Goal: Communication & Community: Answer question/provide support

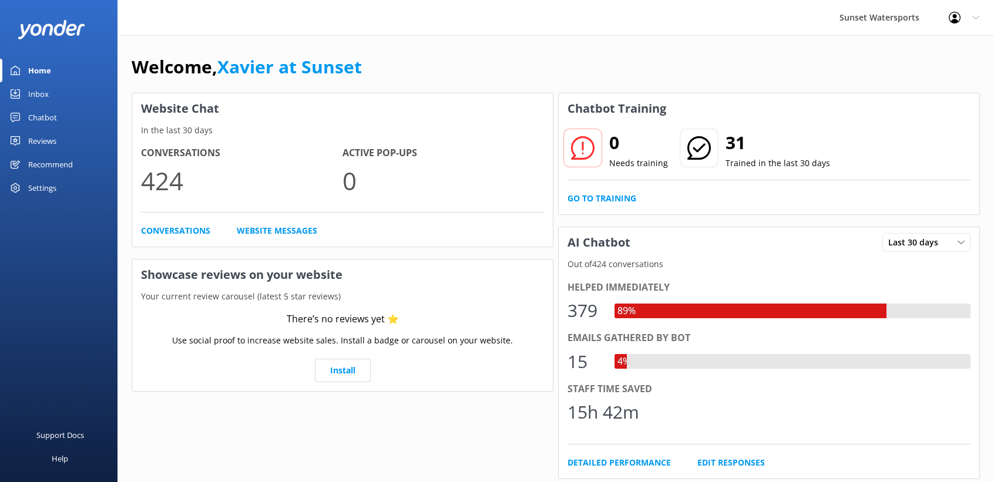
click at [42, 98] on div "Inbox" at bounding box center [38, 94] width 21 height 24
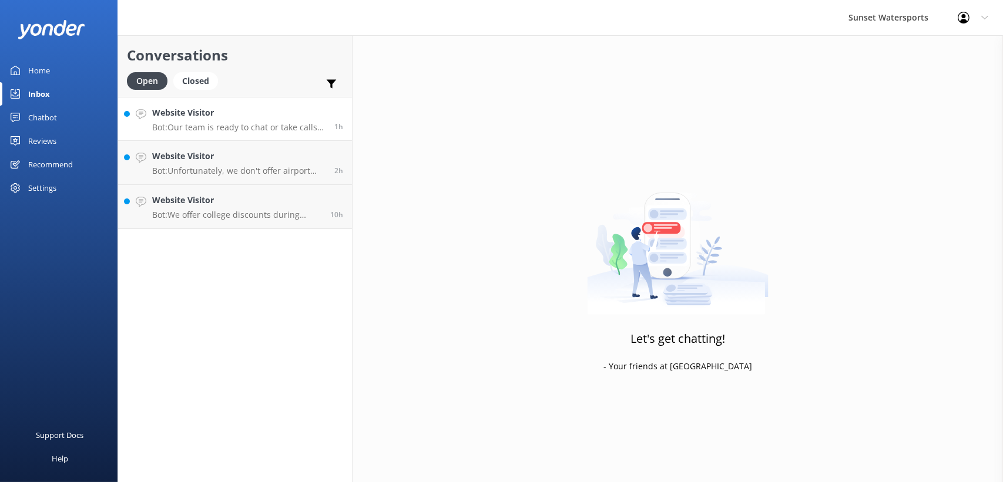
click at [298, 129] on p "Bot: Our team is ready to chat or take calls daily from 8am to 11pm. Let us kno…" at bounding box center [238, 127] width 173 height 11
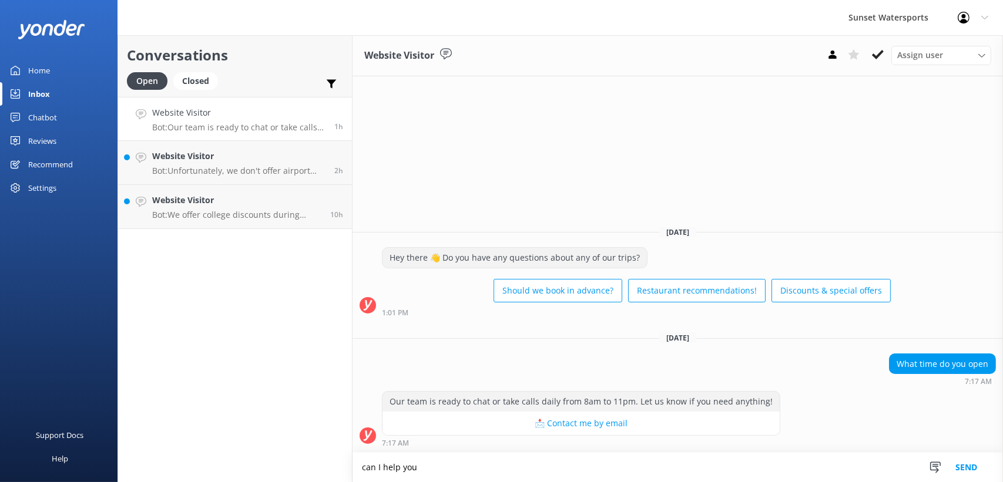
type textarea "can I help you"
click at [982, 467] on button "Send" at bounding box center [966, 467] width 44 height 29
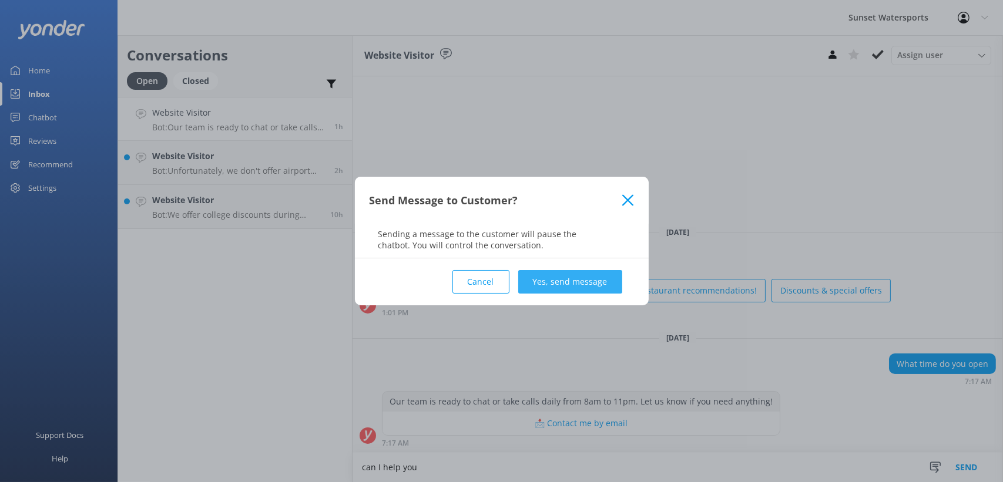
click at [612, 286] on button "Yes, send message" at bounding box center [570, 282] width 104 height 24
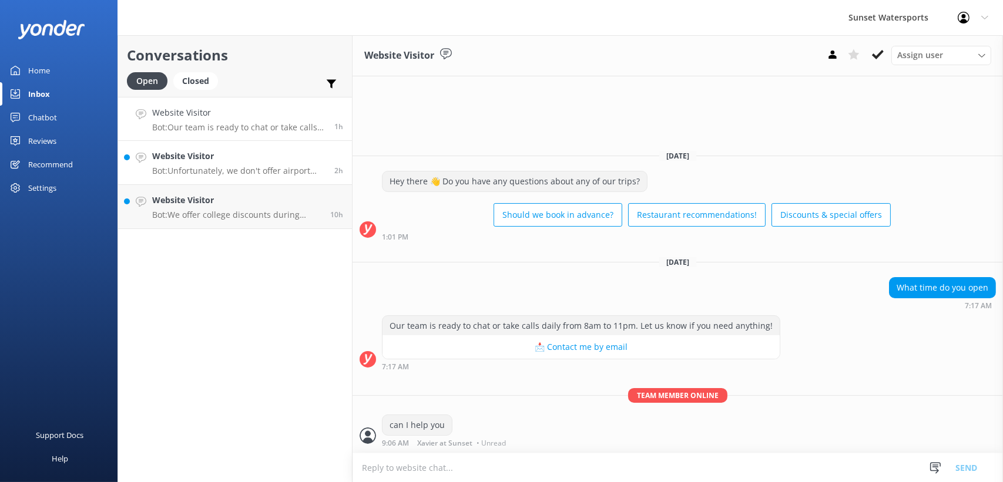
click at [274, 166] on p "Bot: Unfortunately, we don't offer airport pick-up for golf carts. If you need …" at bounding box center [238, 171] width 173 height 11
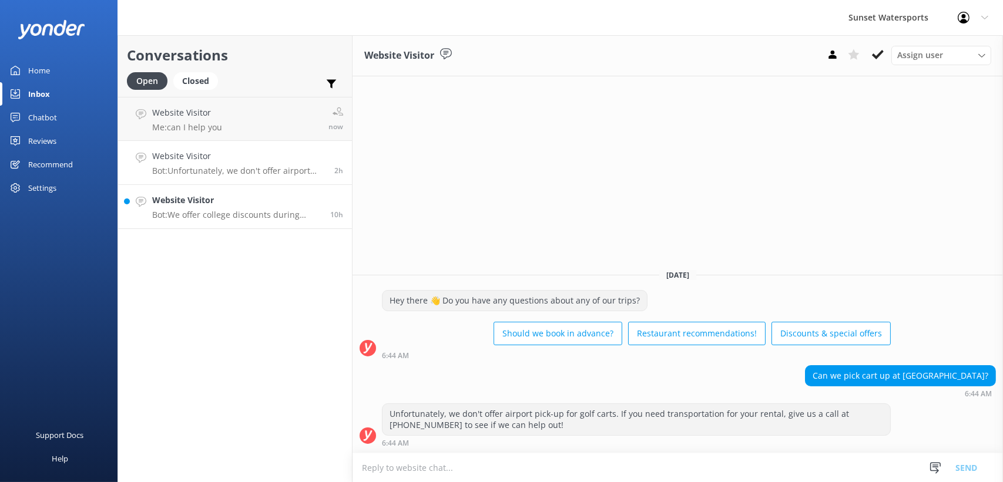
click at [262, 211] on p "Bot: We offer college discounts during spring break each year. If you're planni…" at bounding box center [236, 215] width 169 height 11
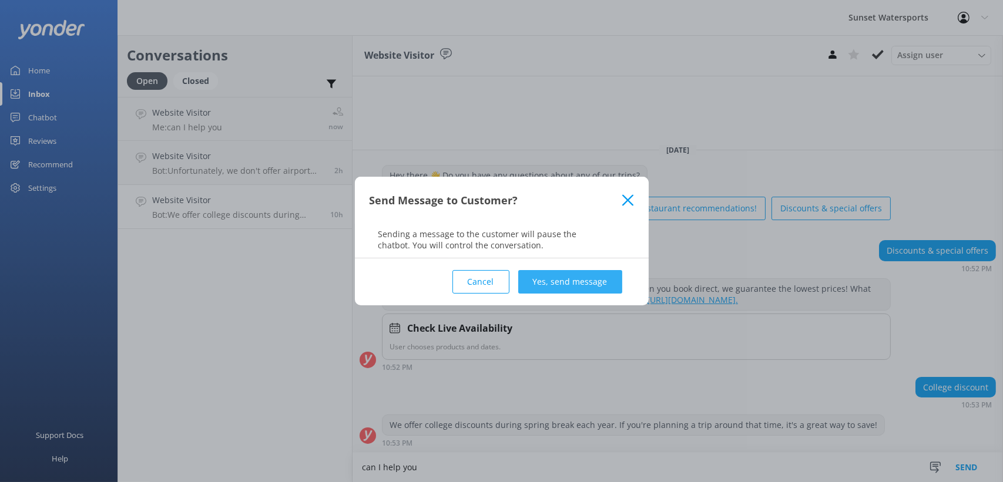
type textarea "can I help you"
click at [557, 278] on button "Yes, send message" at bounding box center [570, 282] width 104 height 24
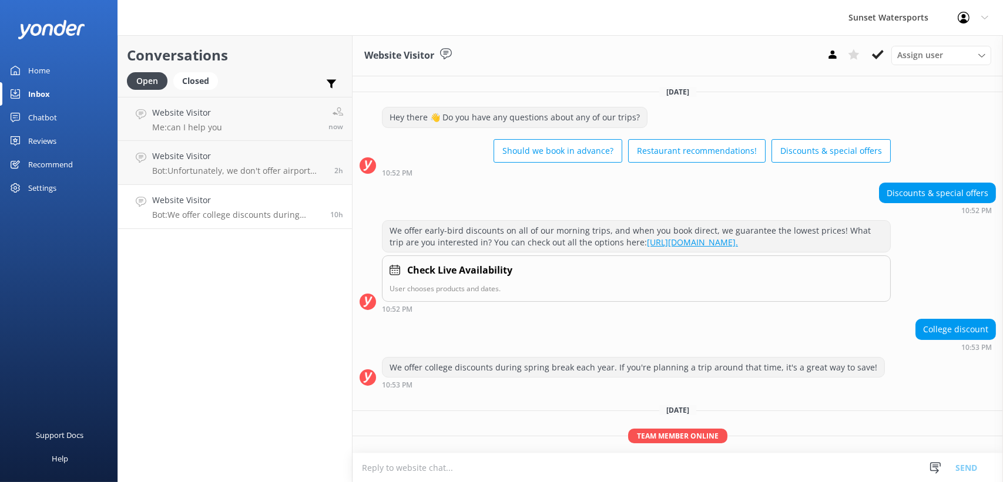
scroll to position [49, 0]
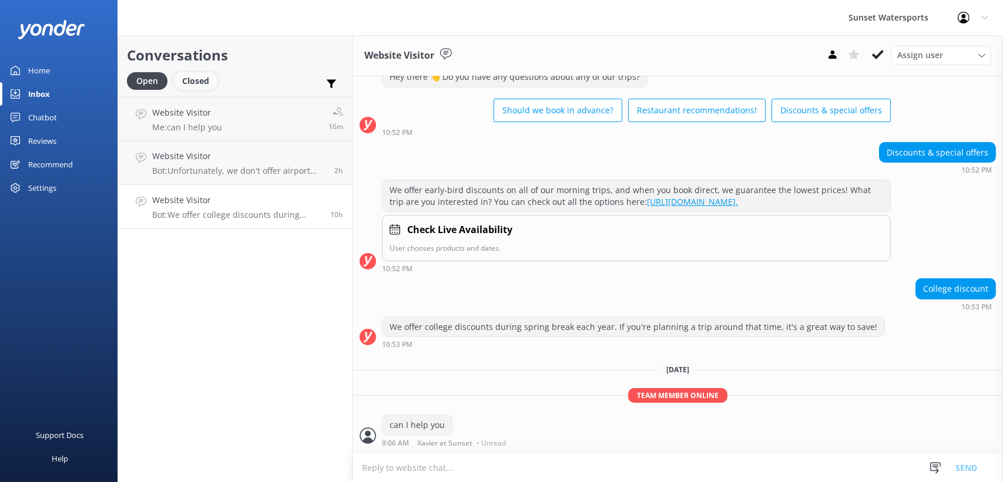
click at [200, 84] on div "Closed" at bounding box center [195, 81] width 45 height 18
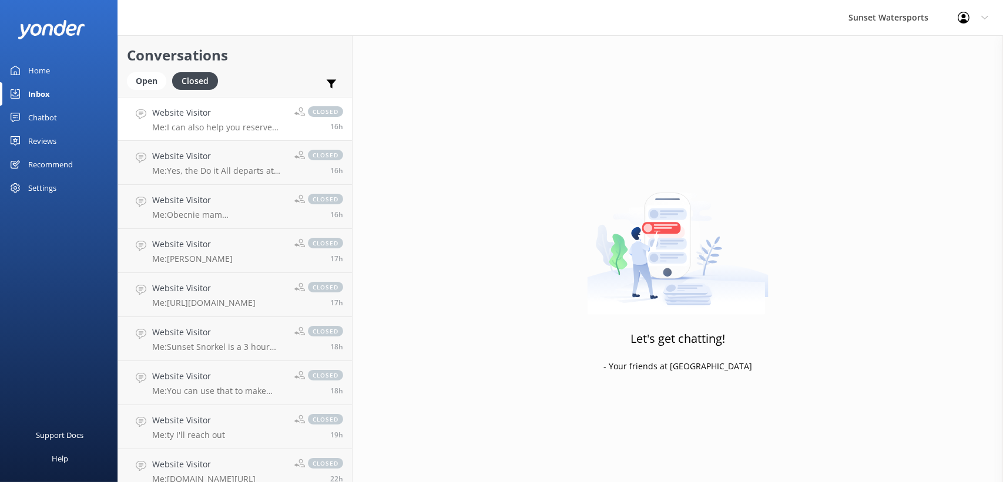
click at [202, 116] on h4 "Website Visitor" at bounding box center [218, 112] width 133 height 13
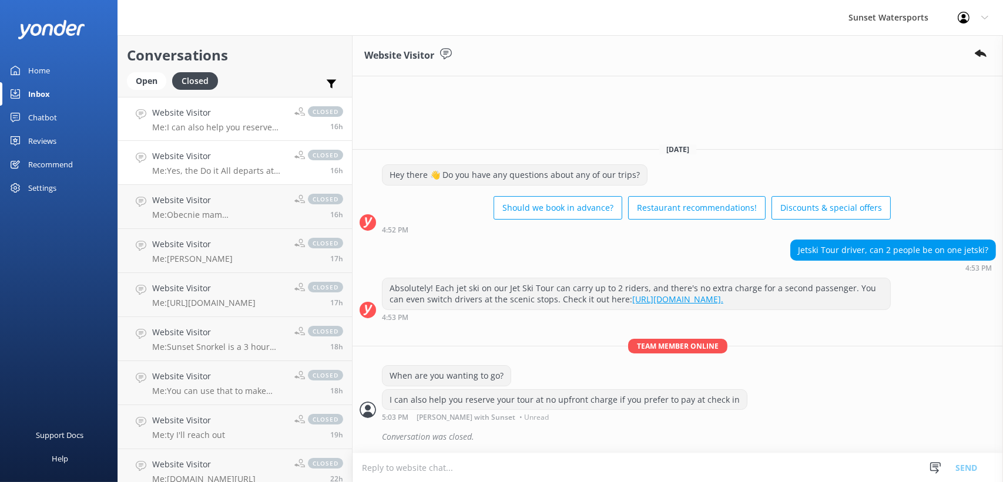
click at [244, 160] on h4 "Website Visitor" at bounding box center [218, 156] width 133 height 13
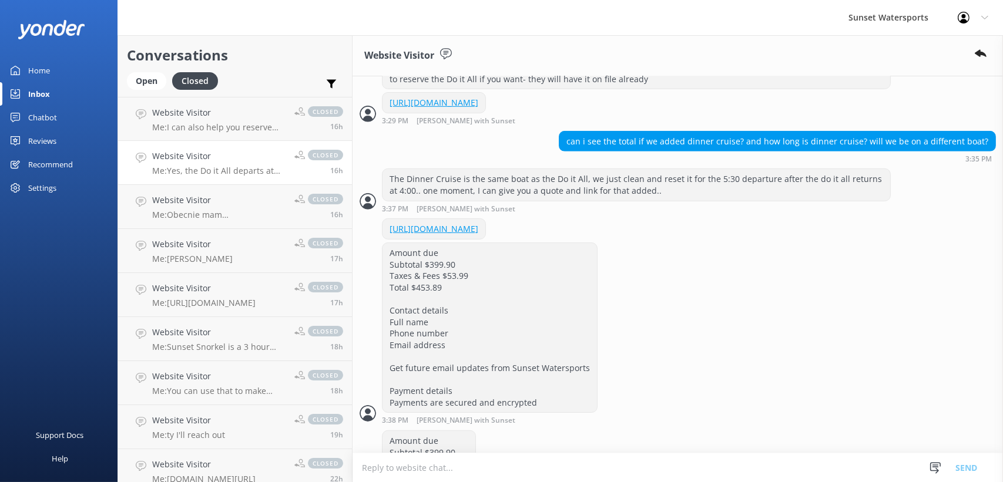
scroll to position [1654, 0]
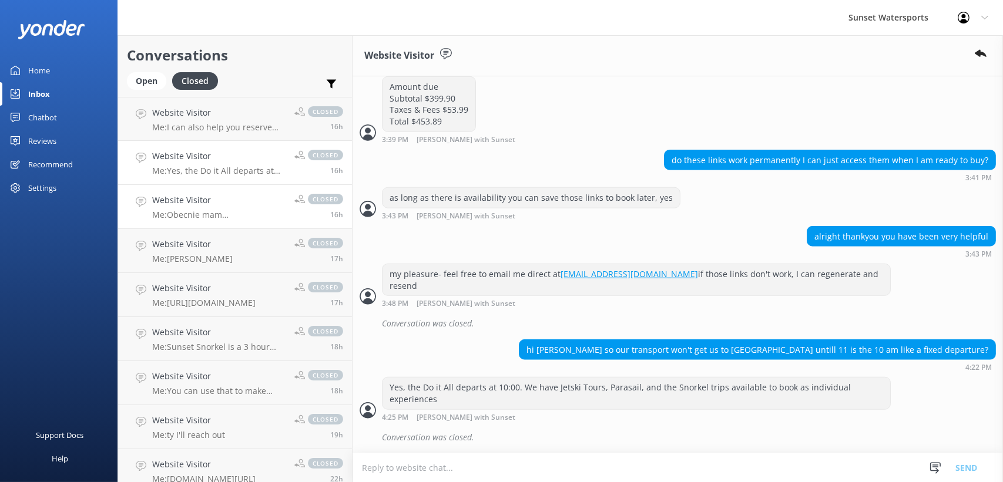
click at [230, 216] on p "Me: Obecnie mam zarezerwowanych tylko 11 osób na tę wycieczkę" at bounding box center [218, 215] width 133 height 11
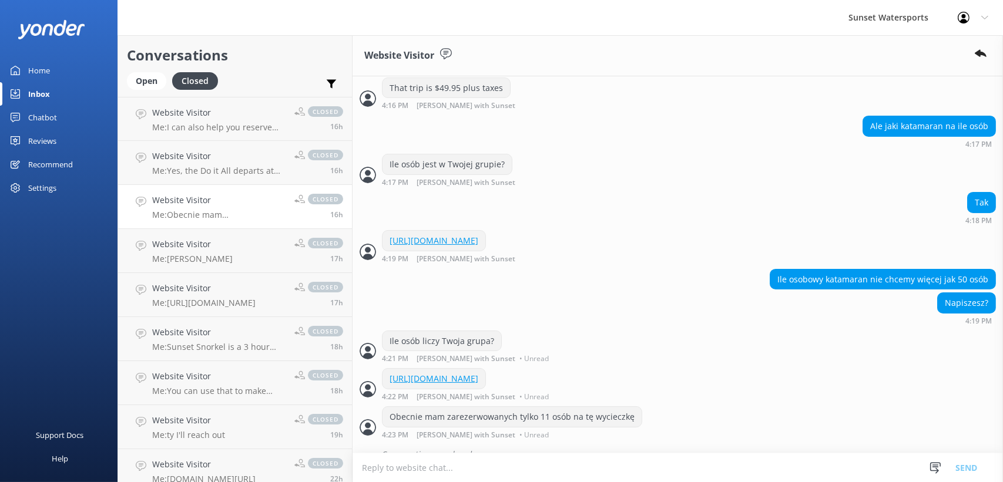
scroll to position [462, 0]
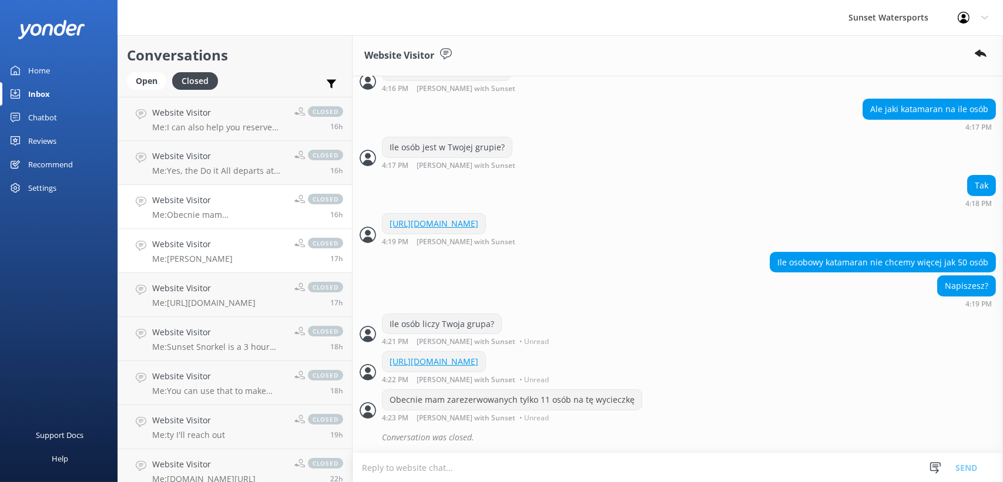
click at [226, 250] on link "Website Visitor Me: Ty closed 17h" at bounding box center [235, 251] width 234 height 44
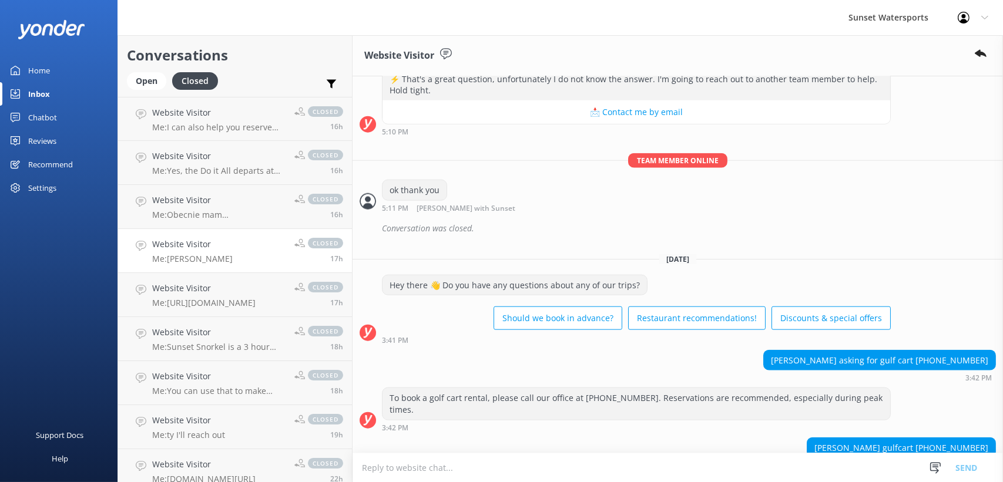
scroll to position [16910, 0]
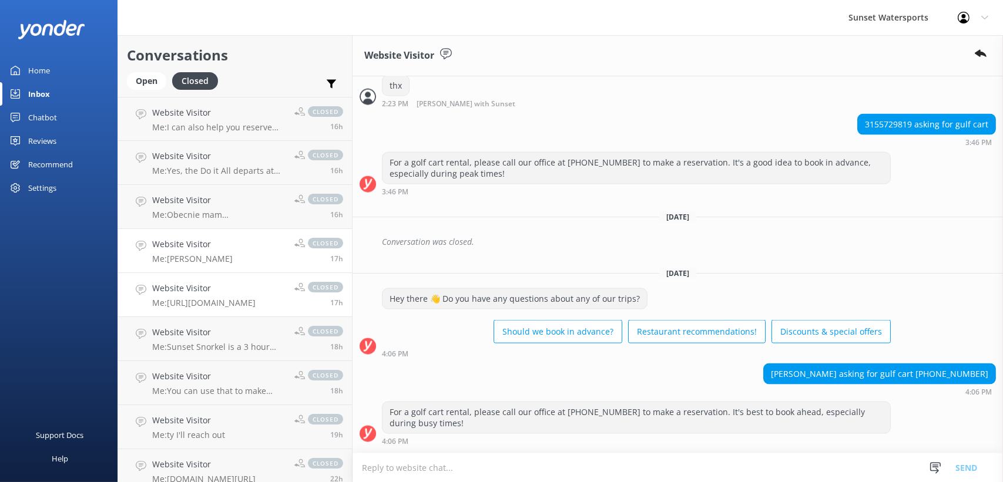
click at [214, 292] on h4 "Website Visitor" at bounding box center [203, 288] width 103 height 13
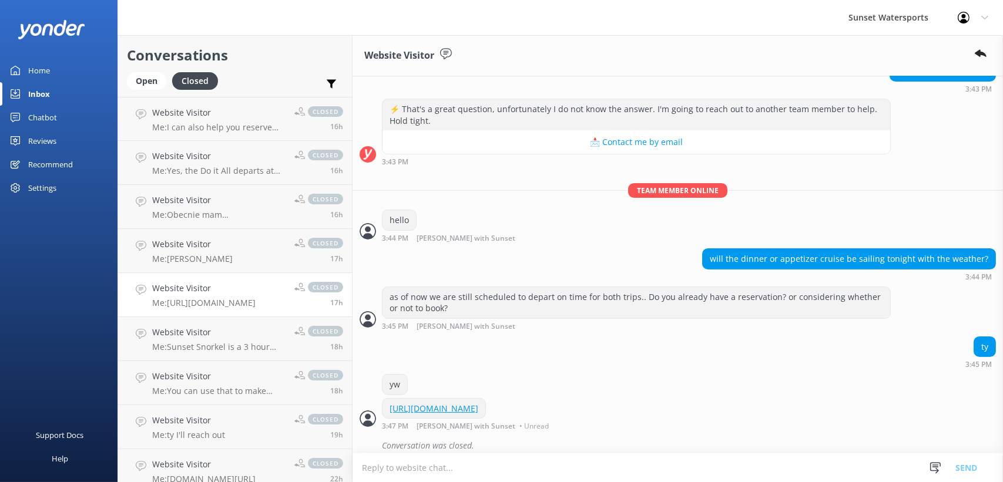
scroll to position [473, 0]
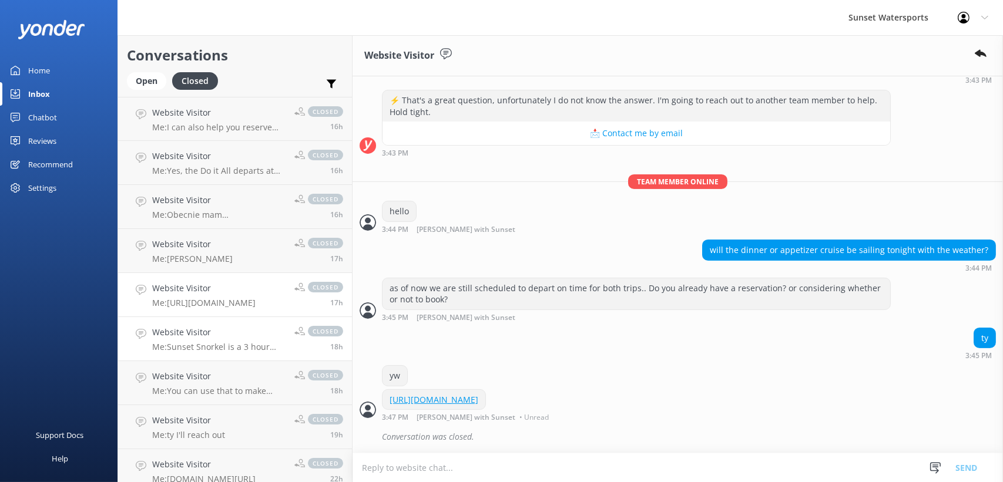
click at [198, 346] on p "Me: Sunset Snorkel is a 3 hour trip, we go to 2 different locations to [GEOGRAP…" at bounding box center [218, 347] width 133 height 11
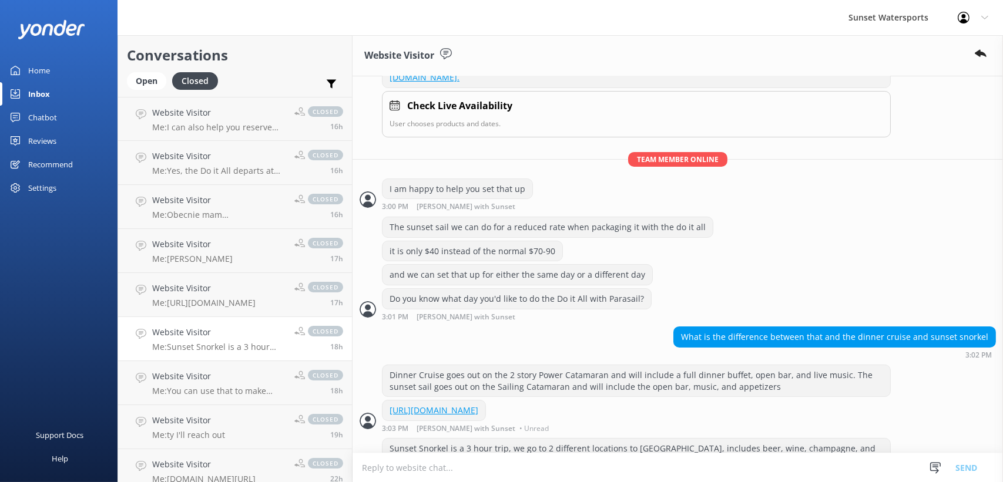
scroll to position [291, 0]
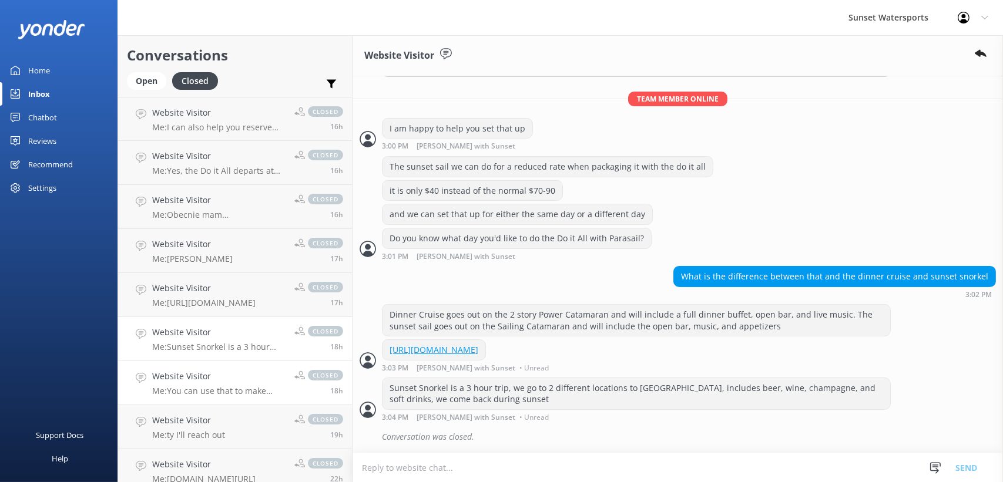
click at [196, 382] on h4 "Website Visitor" at bounding box center [218, 376] width 133 height 13
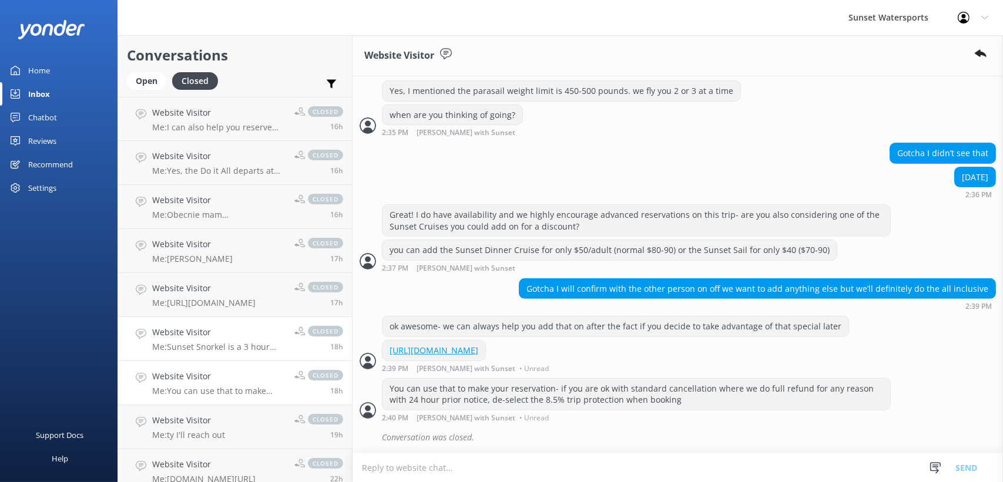
scroll to position [176, 0]
click at [135, 79] on div "Open" at bounding box center [146, 81] width 39 height 18
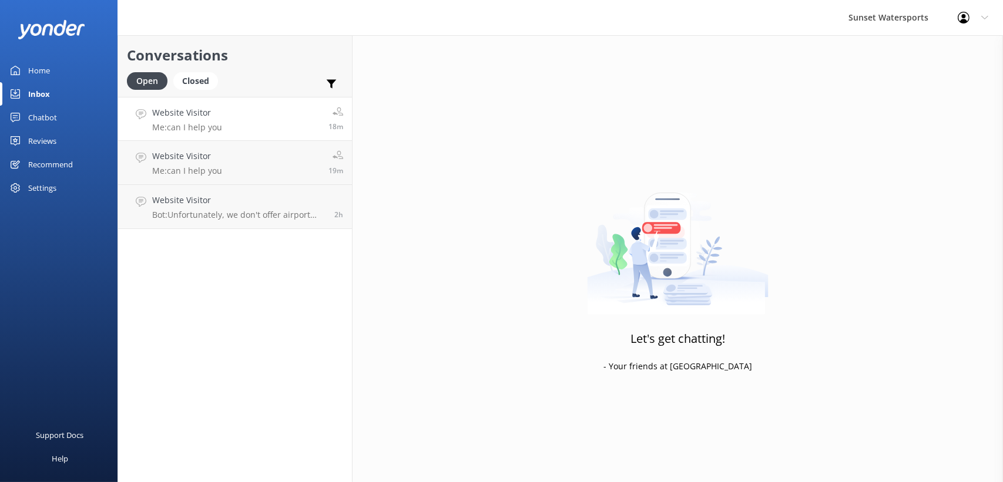
click at [190, 120] on div "Website Visitor Me: can I help you" at bounding box center [187, 118] width 70 height 25
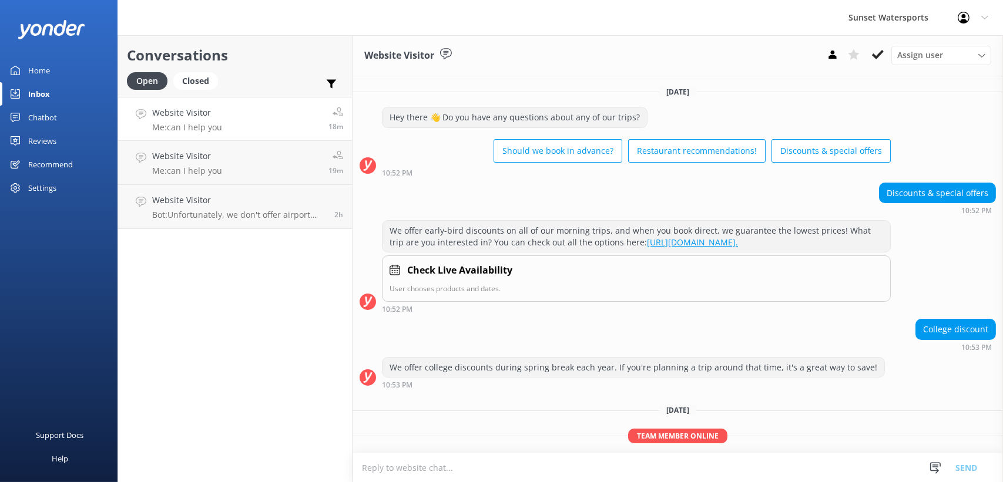
scroll to position [49, 0]
